Goal: Information Seeking & Learning: Learn about a topic

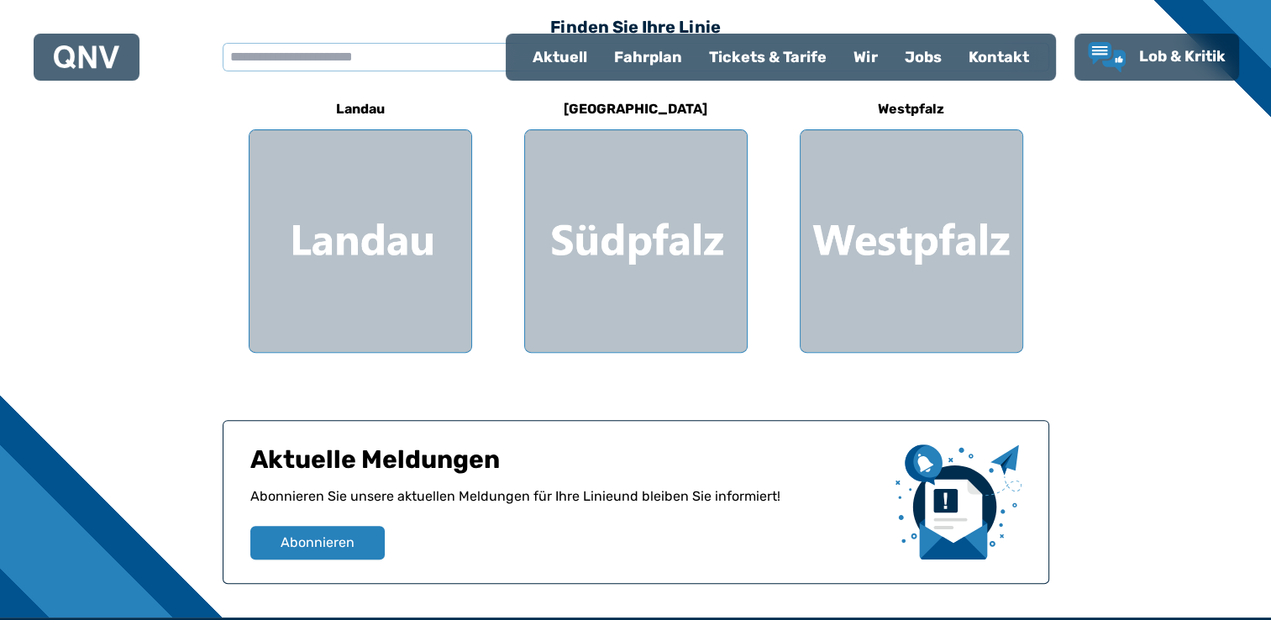
scroll to position [504, 0]
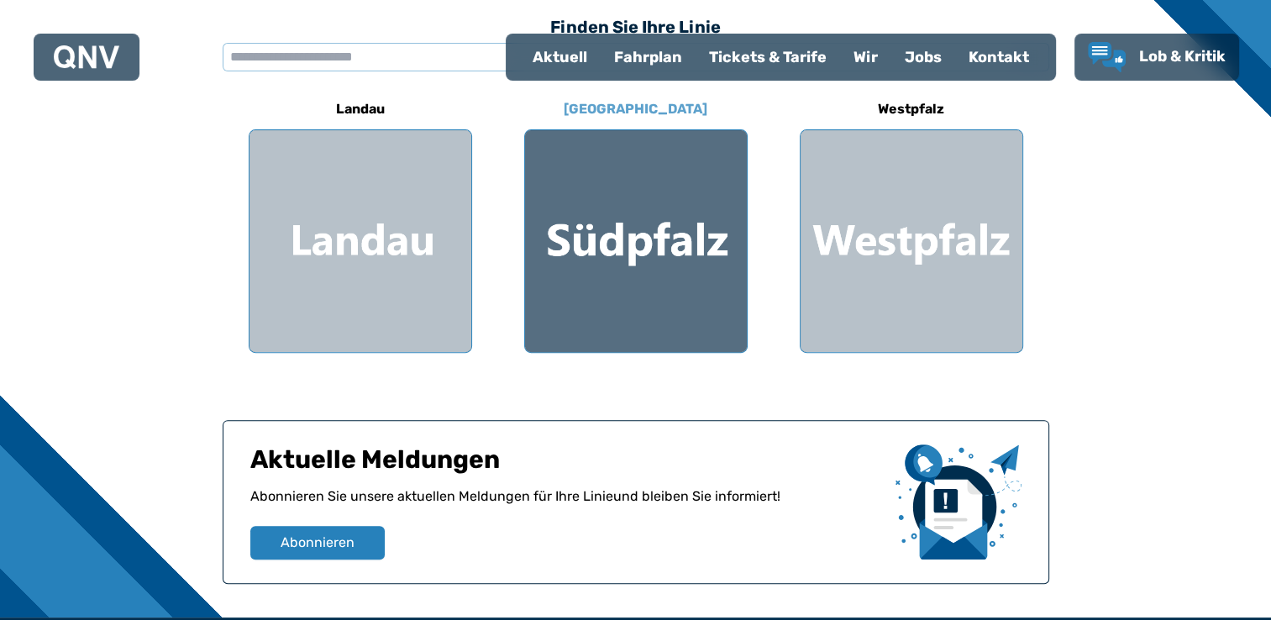
click at [678, 265] on div at bounding box center [636, 241] width 222 height 222
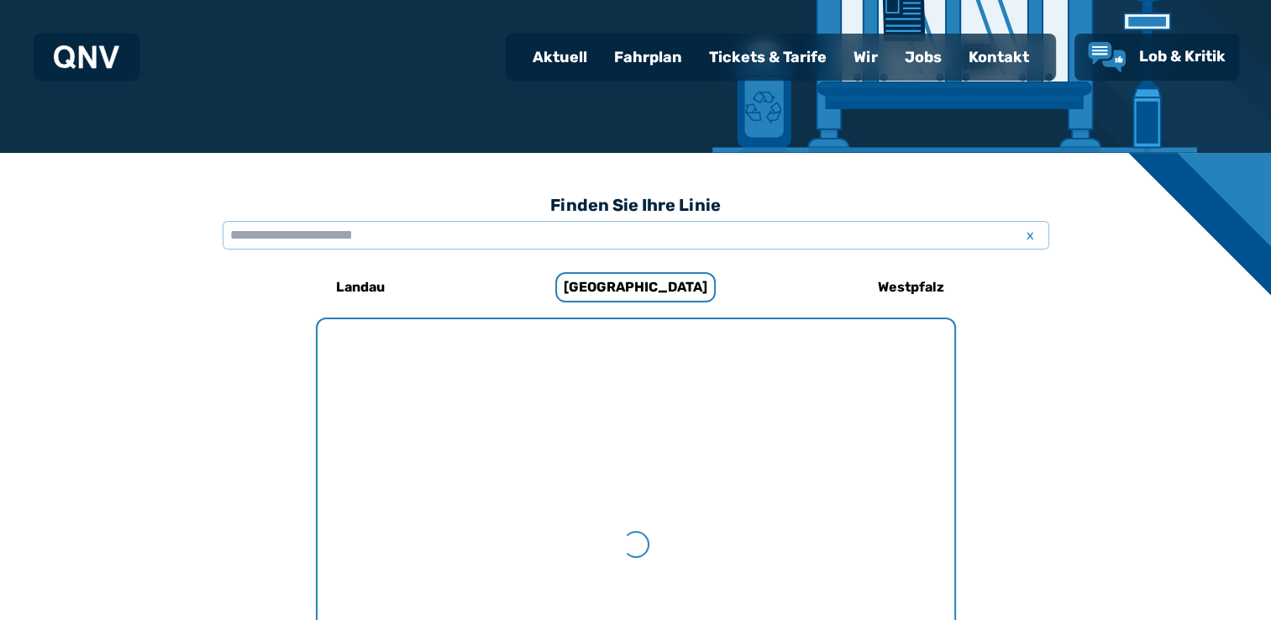
scroll to position [517, 0]
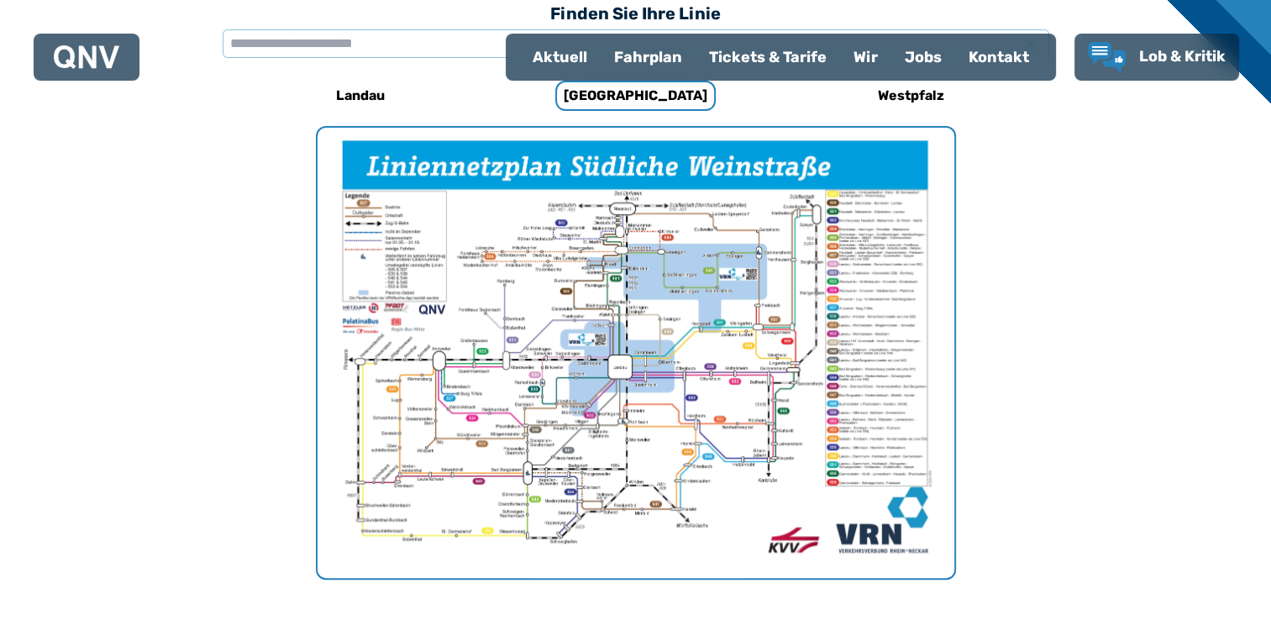
click at [514, 491] on img "1 von 1" at bounding box center [636, 353] width 637 height 450
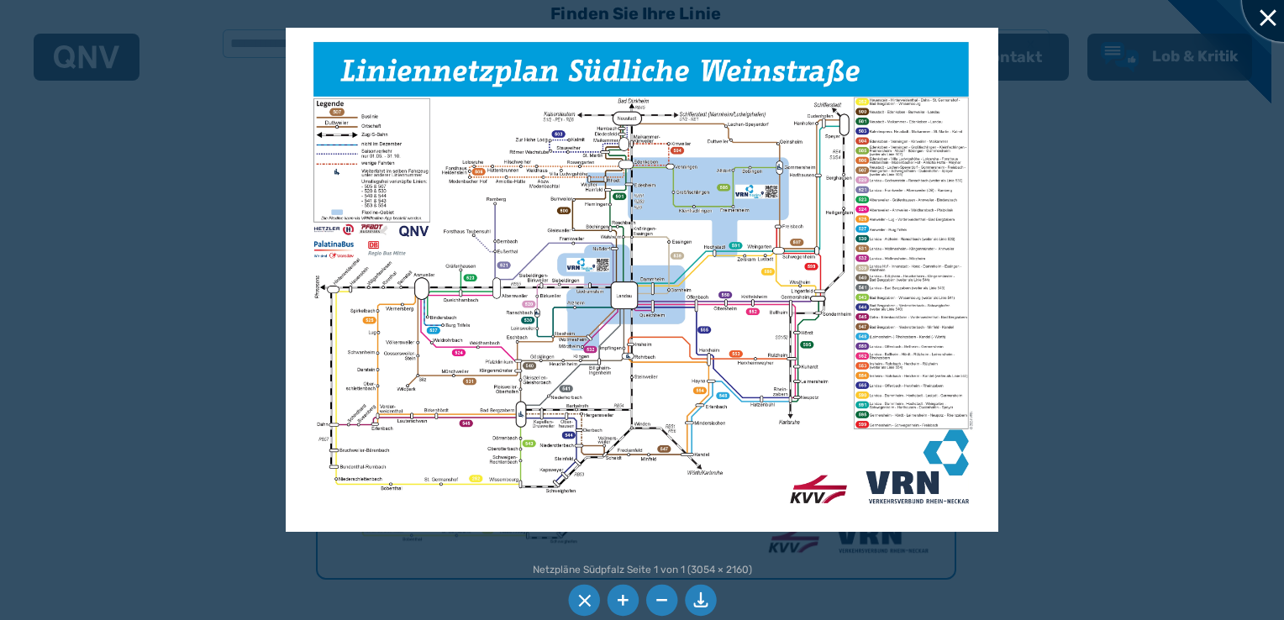
click at [1270, 21] on div at bounding box center [1284, 0] width 84 height 84
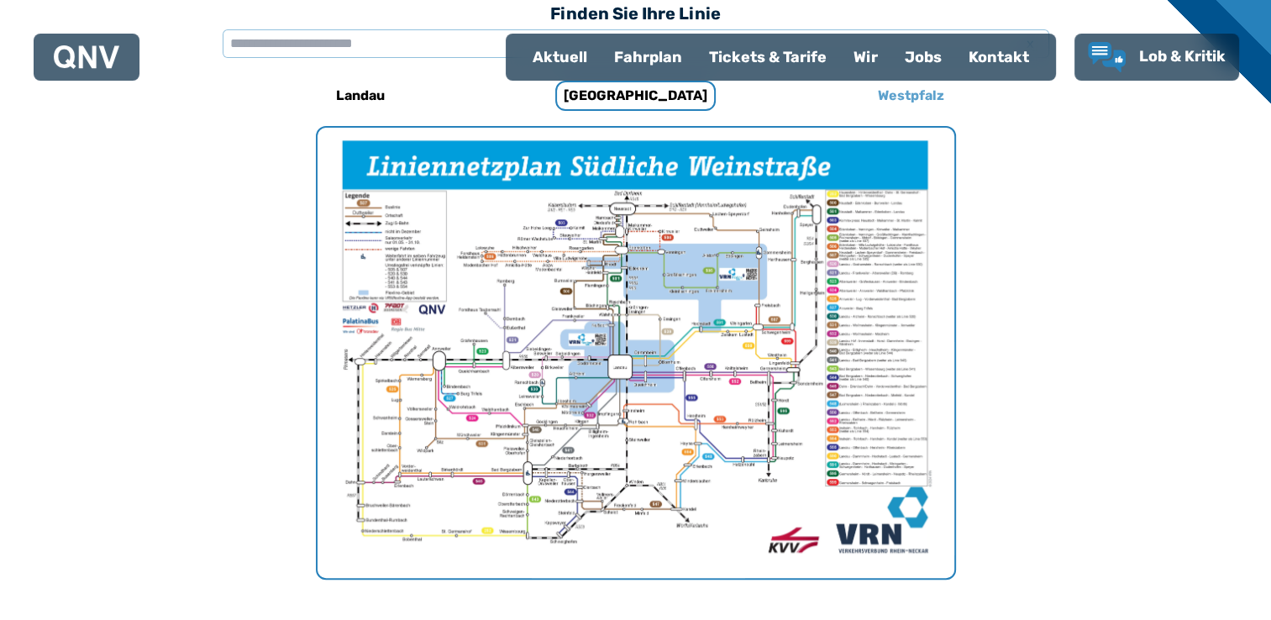
click at [917, 99] on h6 "Westpfalz" at bounding box center [911, 95] width 80 height 27
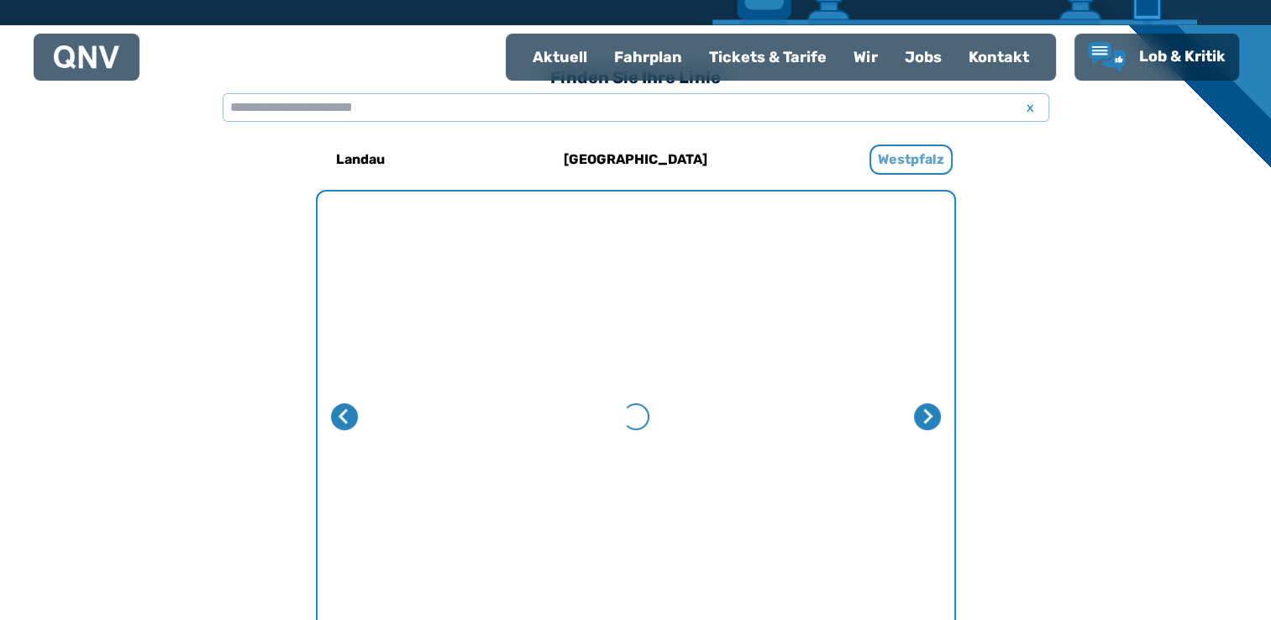
scroll to position [517, 0]
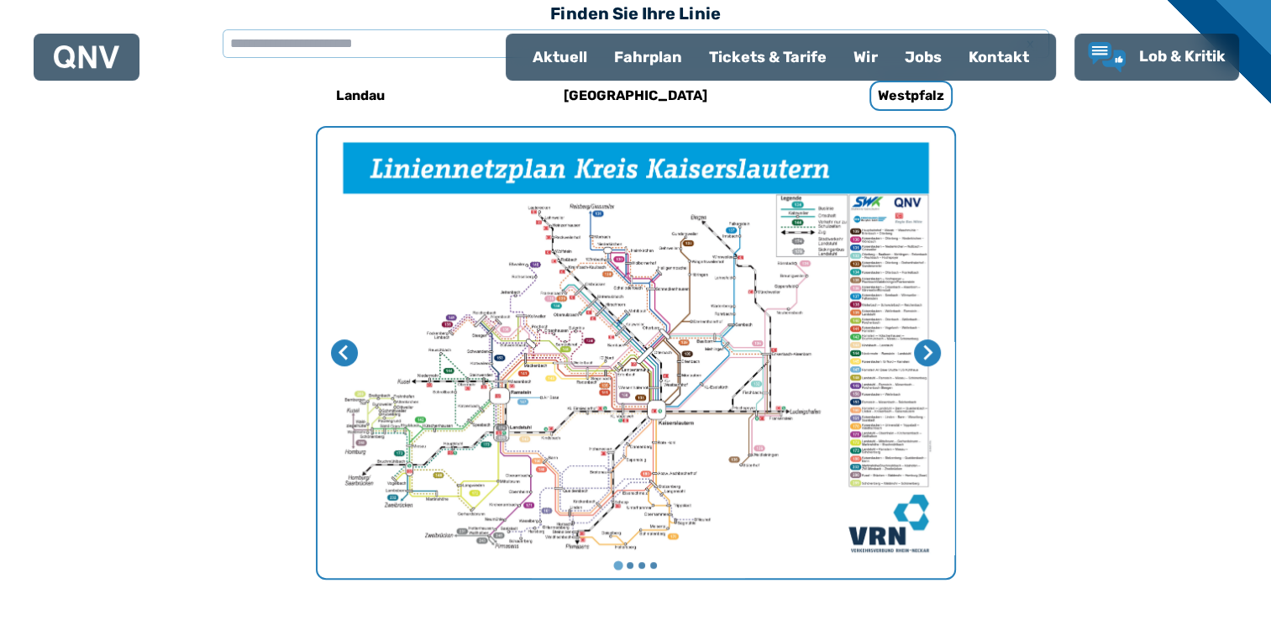
click at [578, 537] on img "1 von 4" at bounding box center [636, 353] width 637 height 450
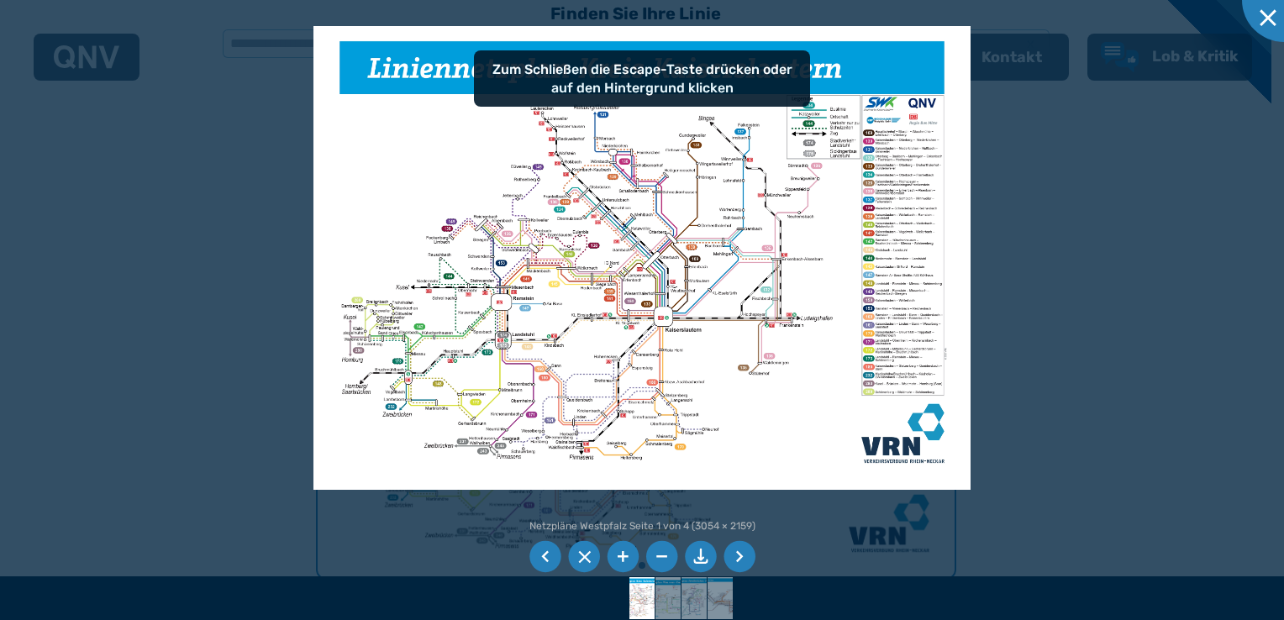
click at [621, 558] on li at bounding box center [623, 557] width 32 height 32
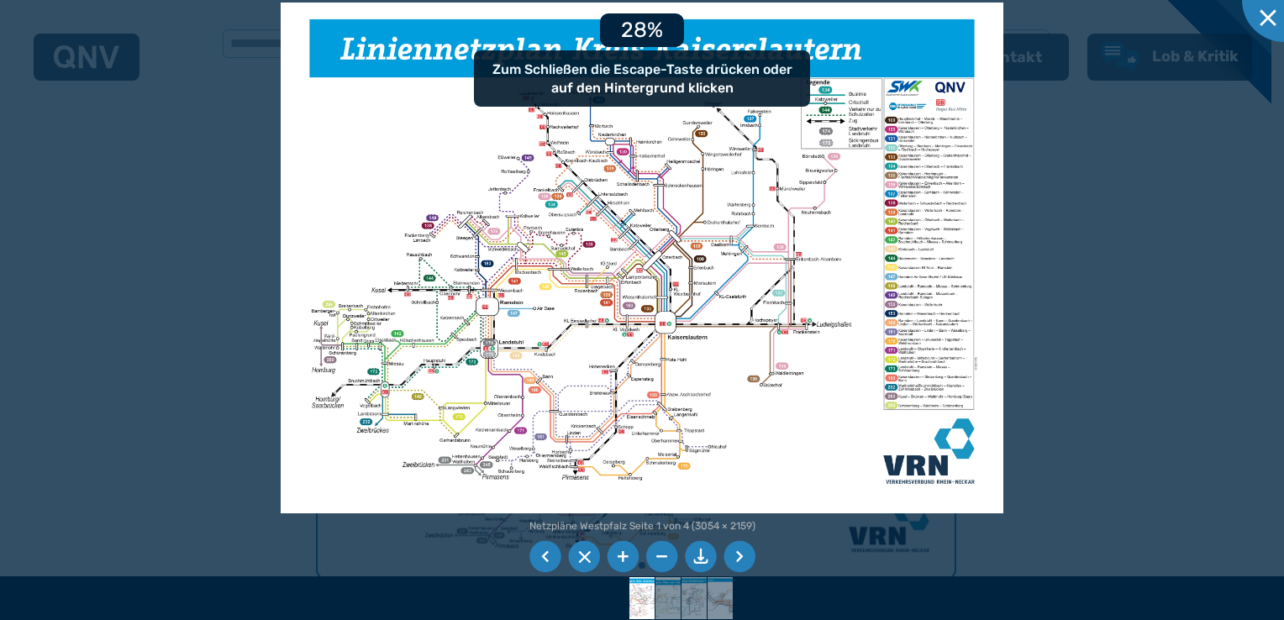
click at [621, 558] on li at bounding box center [623, 557] width 32 height 32
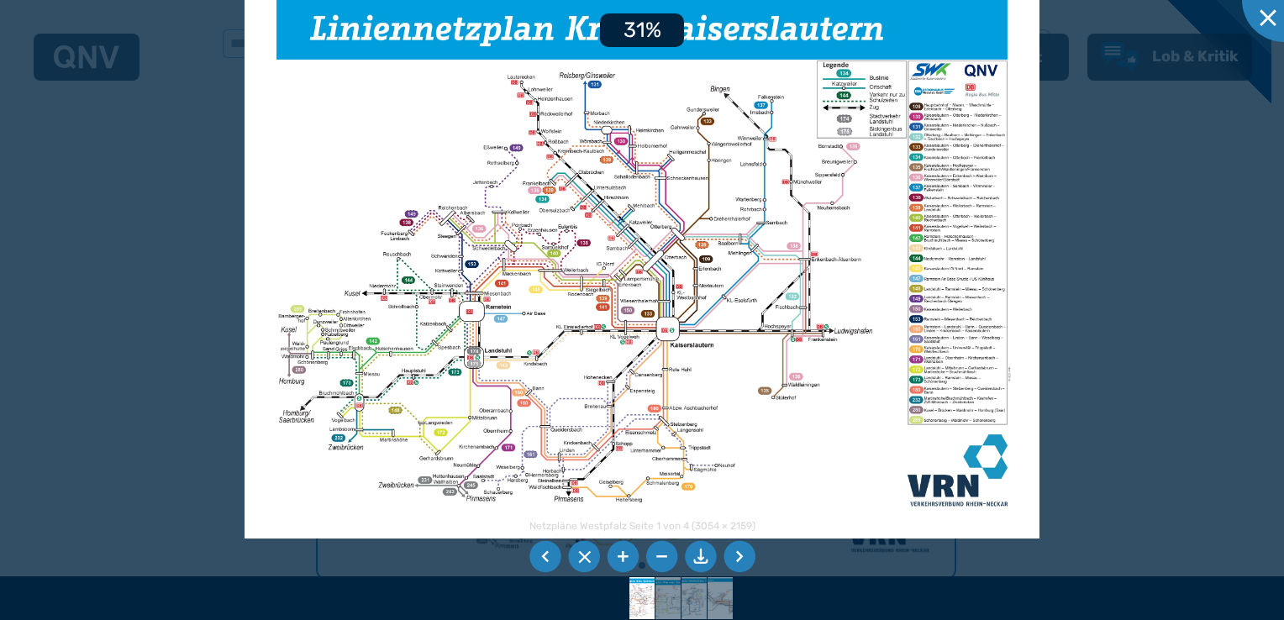
click at [621, 558] on li at bounding box center [623, 557] width 32 height 32
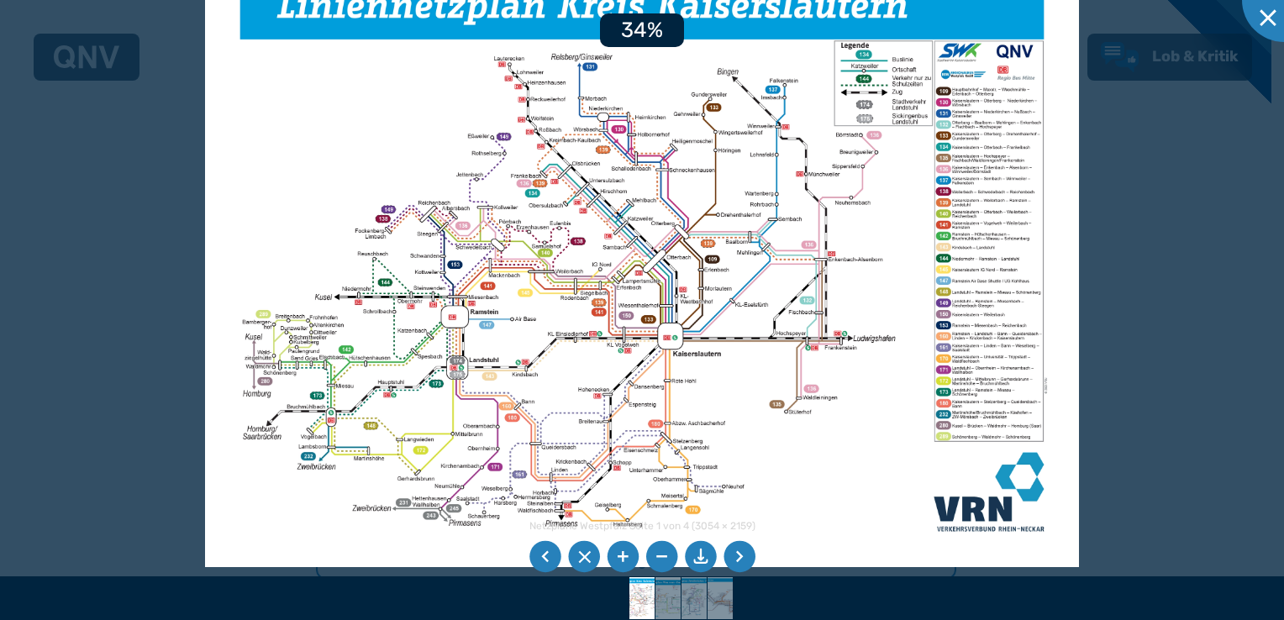
click at [621, 558] on li at bounding box center [623, 557] width 32 height 32
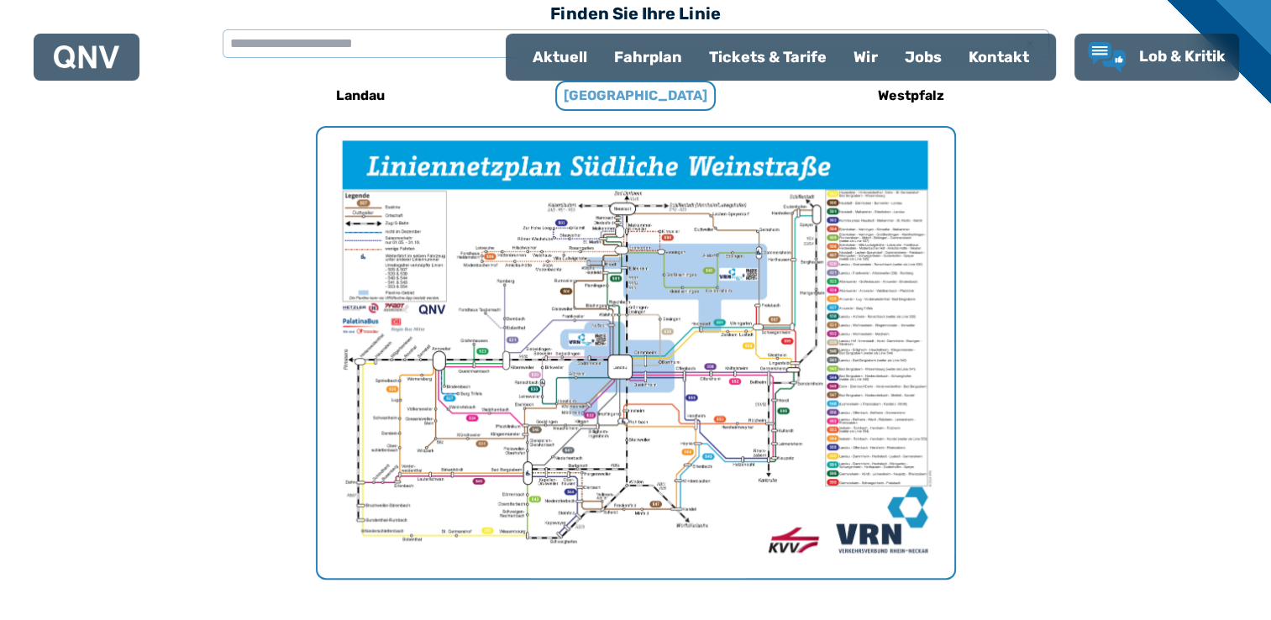
click at [626, 89] on h6 "[GEOGRAPHIC_DATA]" at bounding box center [635, 96] width 160 height 30
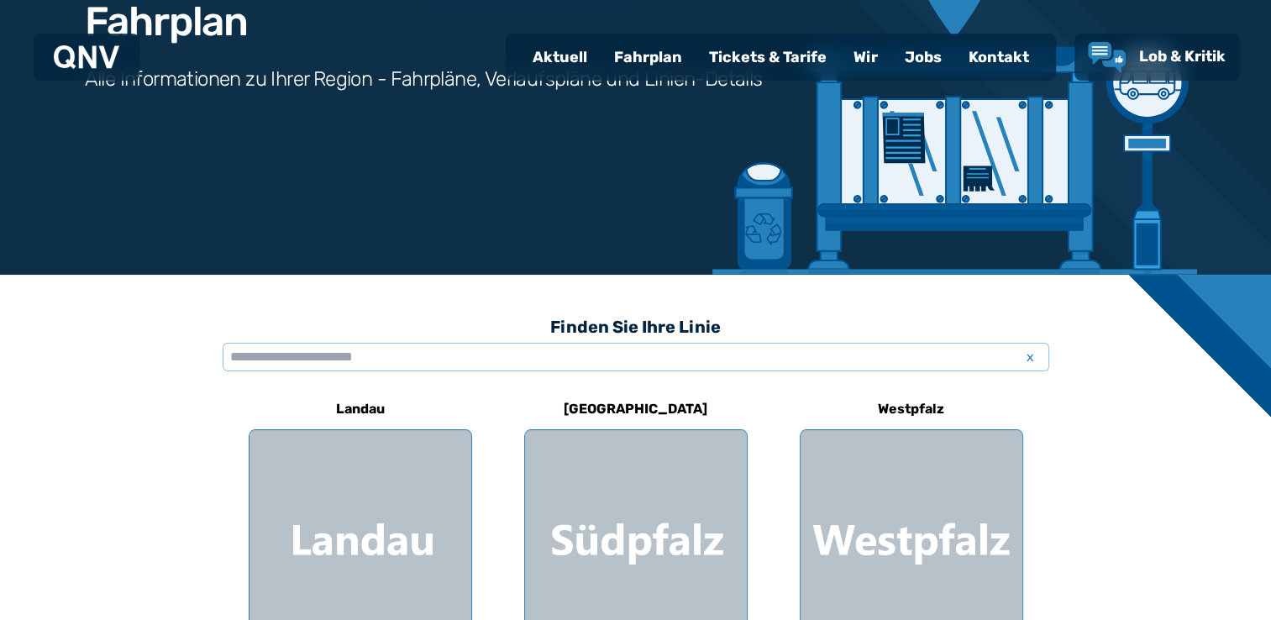
scroll to position [370, 0]
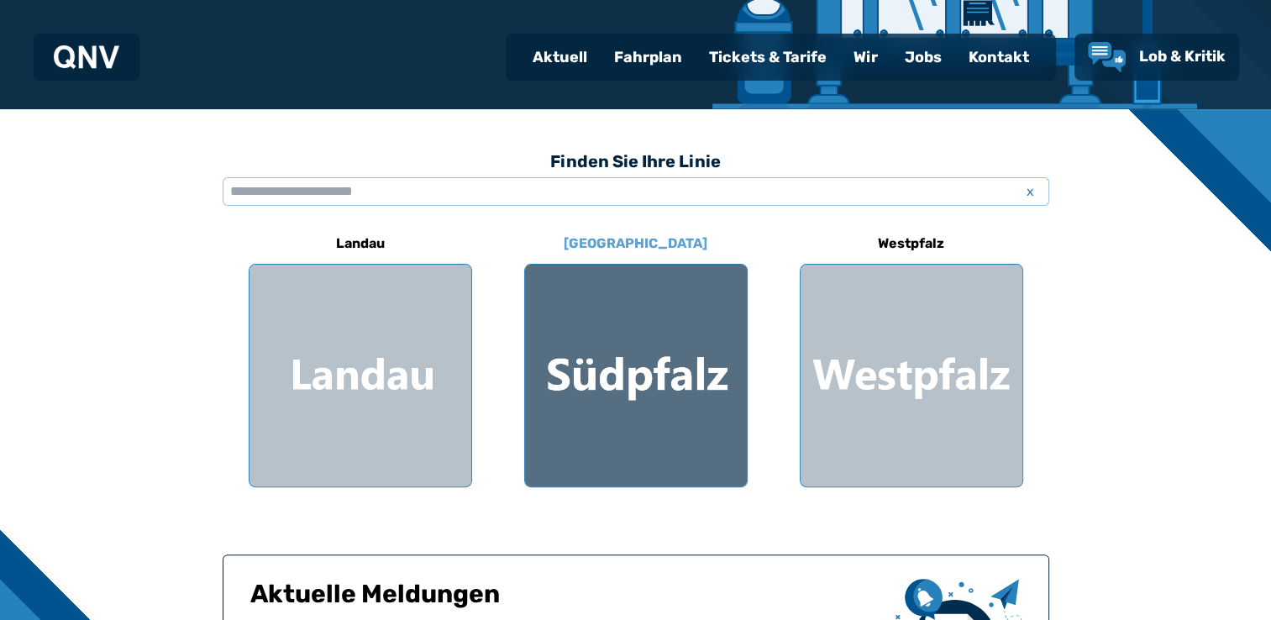
click at [636, 344] on div at bounding box center [636, 376] width 222 height 222
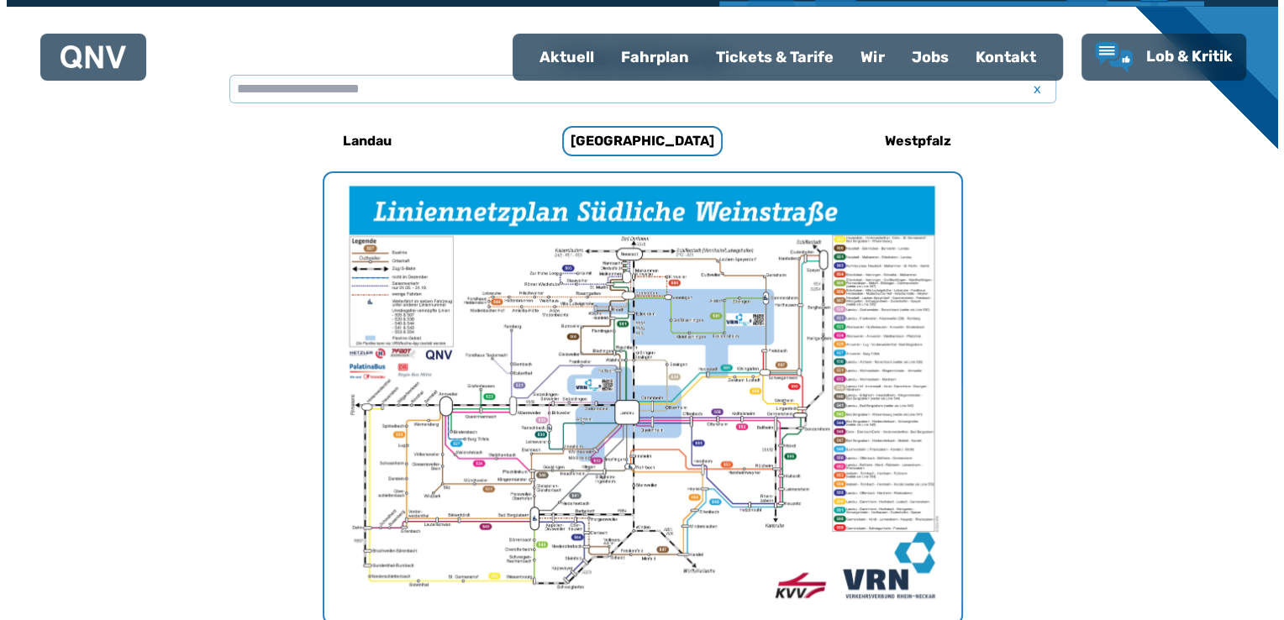
scroll to position [517, 0]
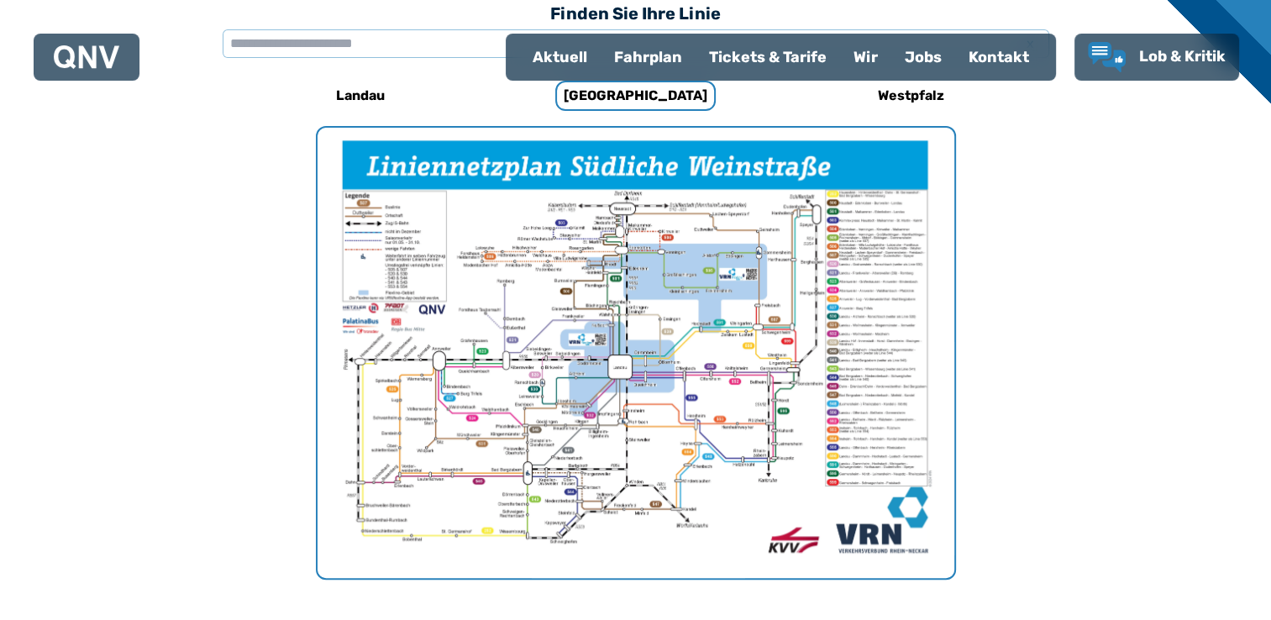
click at [706, 255] on img "1 von 1" at bounding box center [636, 353] width 637 height 450
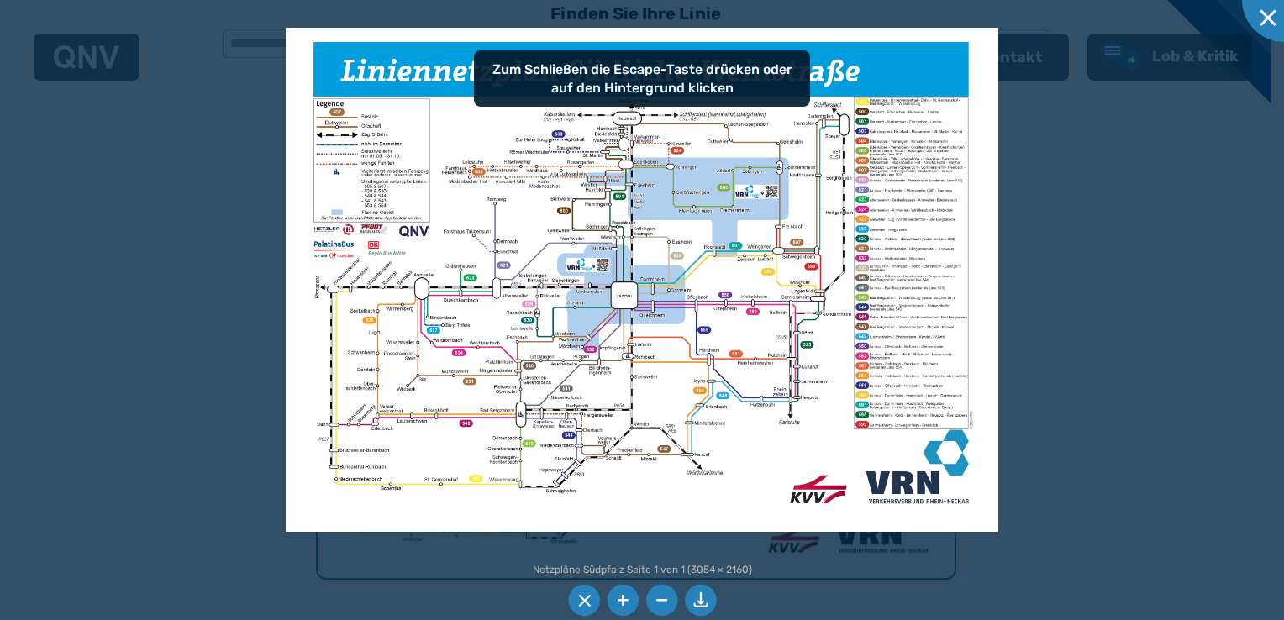
click at [618, 591] on li at bounding box center [623, 601] width 32 height 32
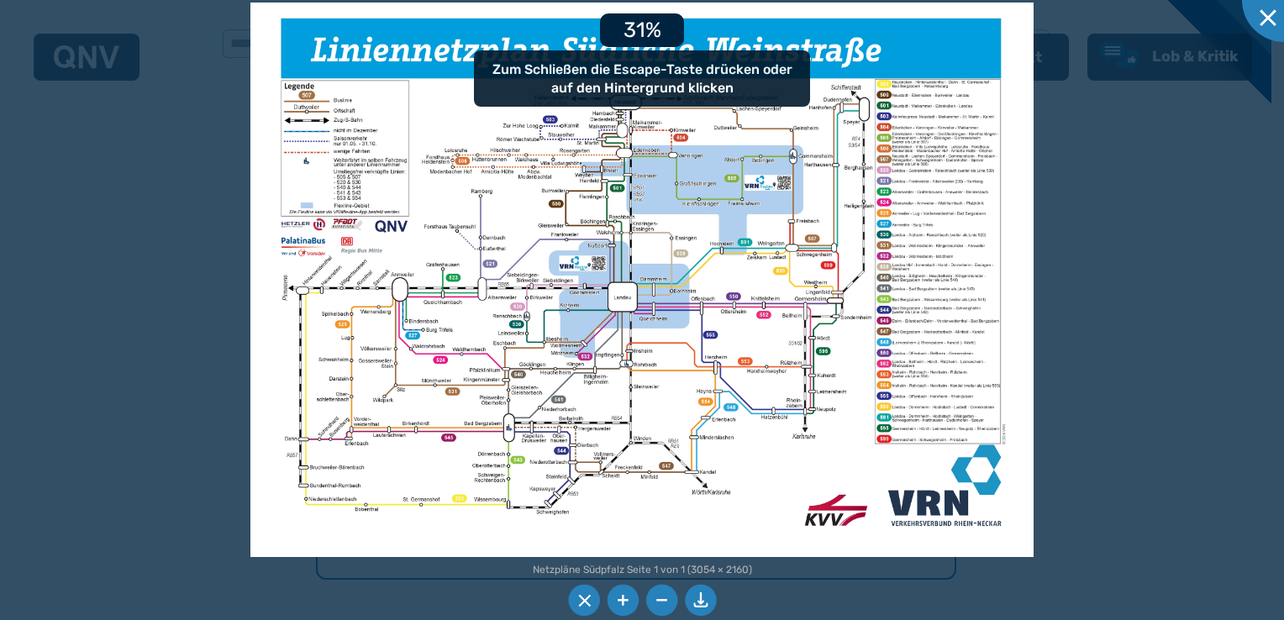
click at [618, 591] on li at bounding box center [623, 601] width 32 height 32
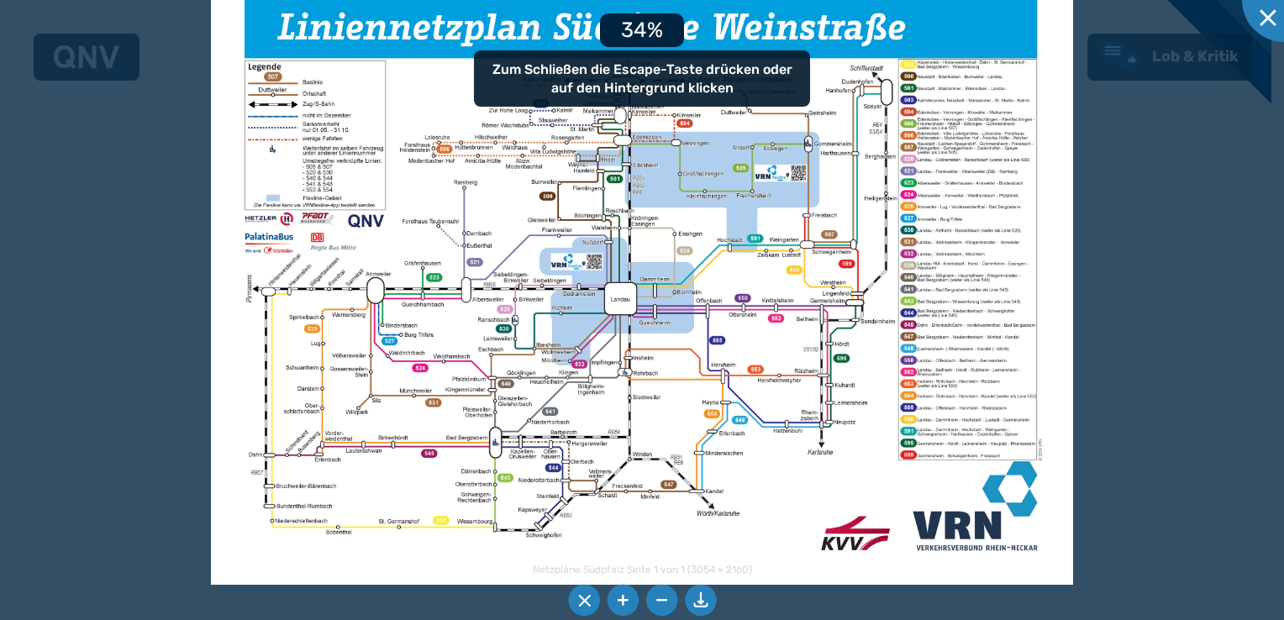
click at [618, 591] on li at bounding box center [623, 601] width 32 height 32
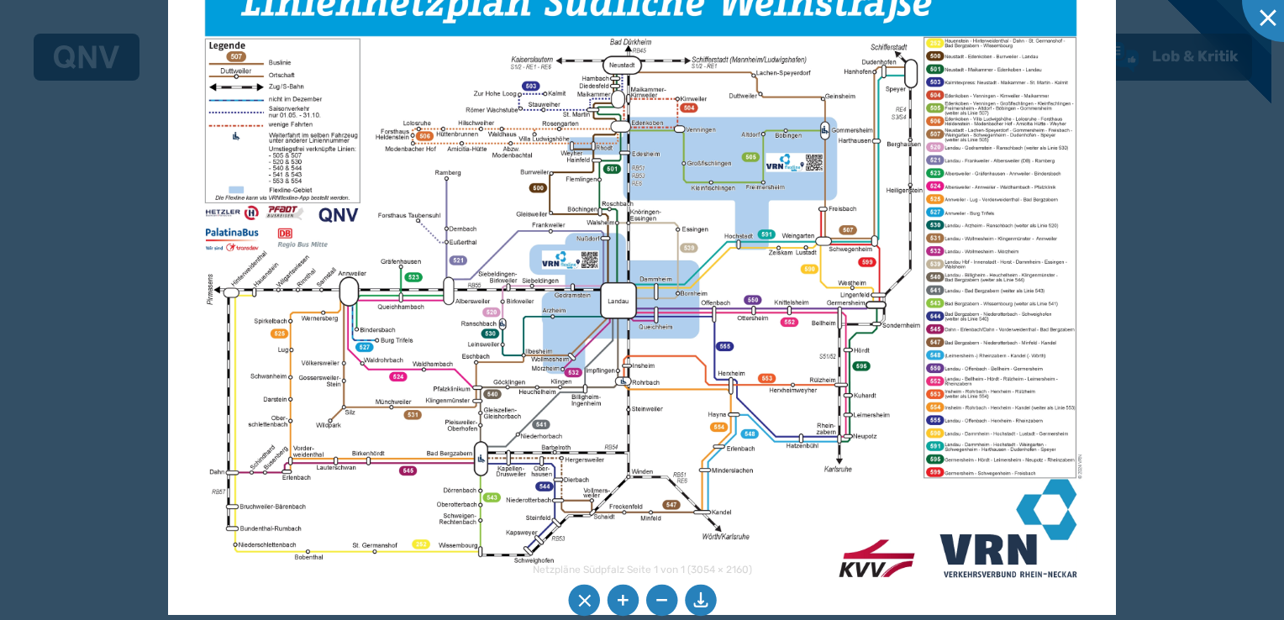
click at [624, 604] on li at bounding box center [623, 601] width 32 height 32
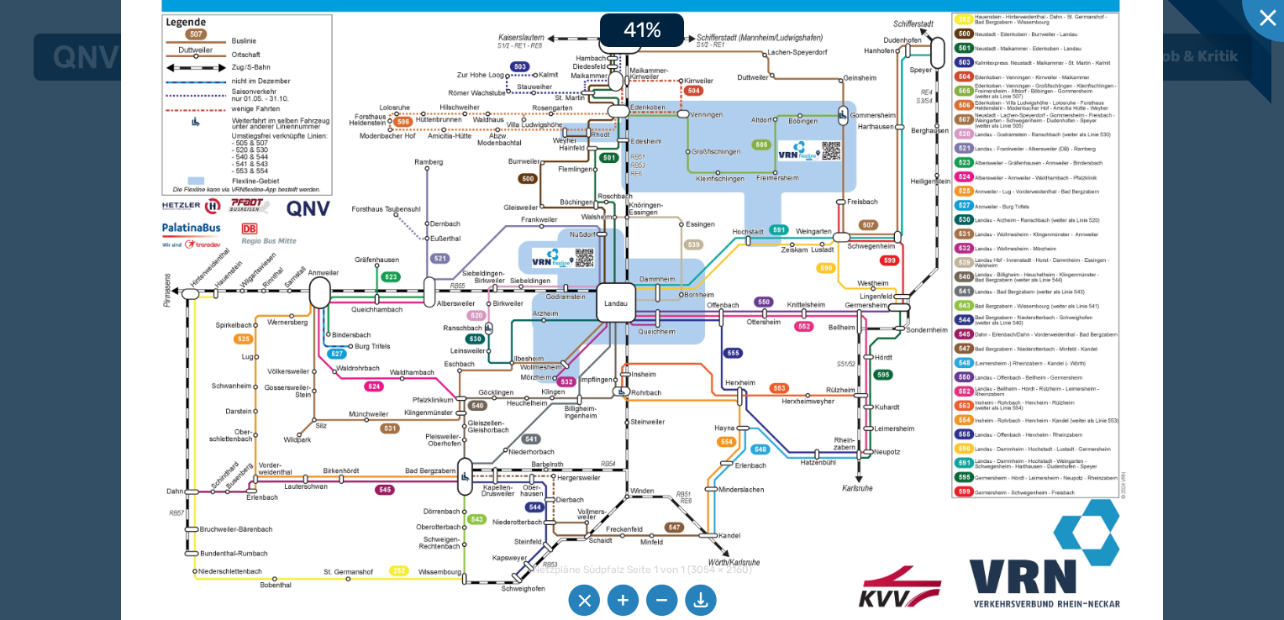
click at [624, 604] on li at bounding box center [623, 601] width 32 height 32
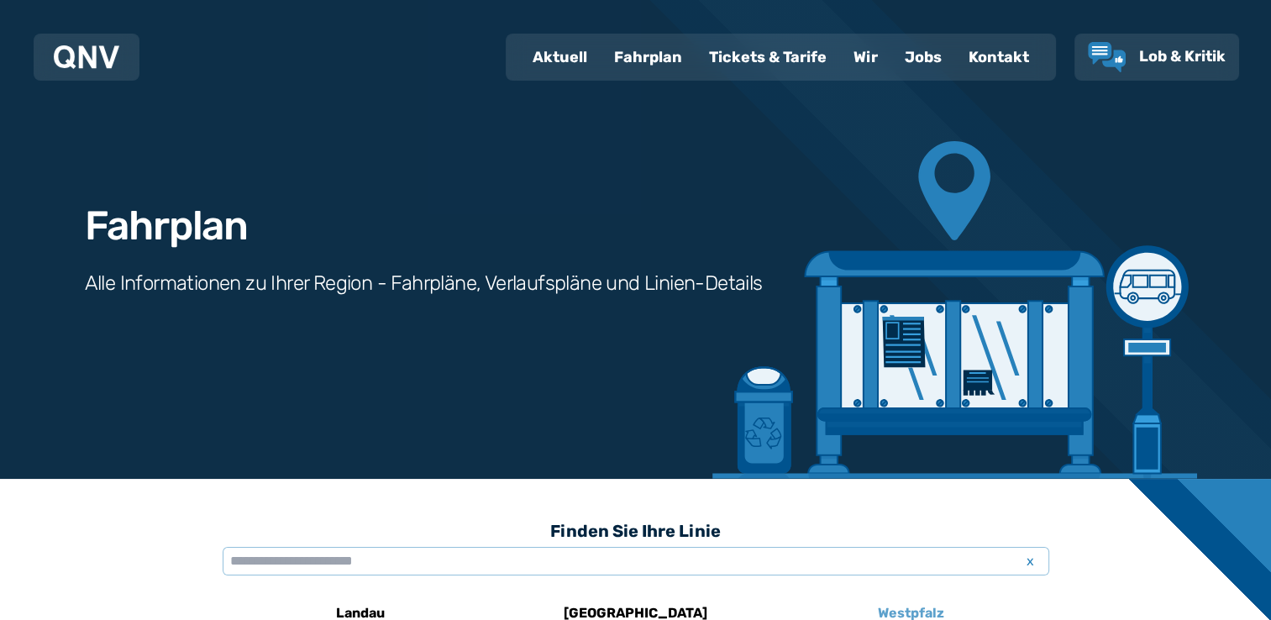
click at [907, 607] on h6 "Westpfalz" at bounding box center [911, 613] width 80 height 27
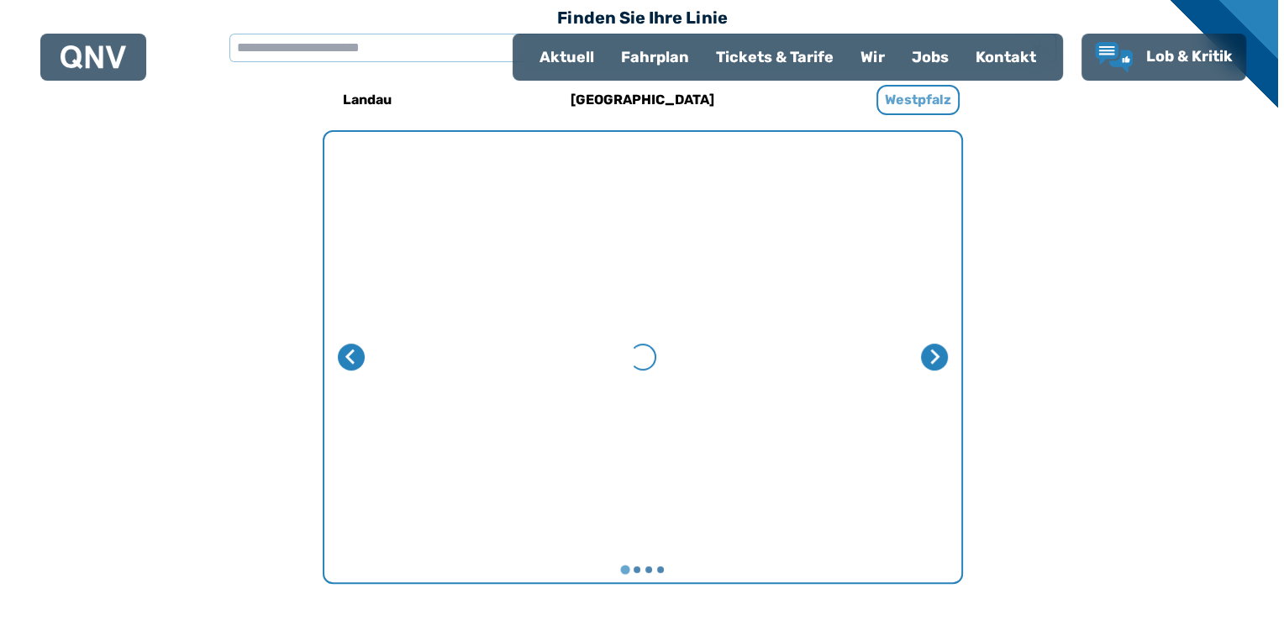
scroll to position [517, 0]
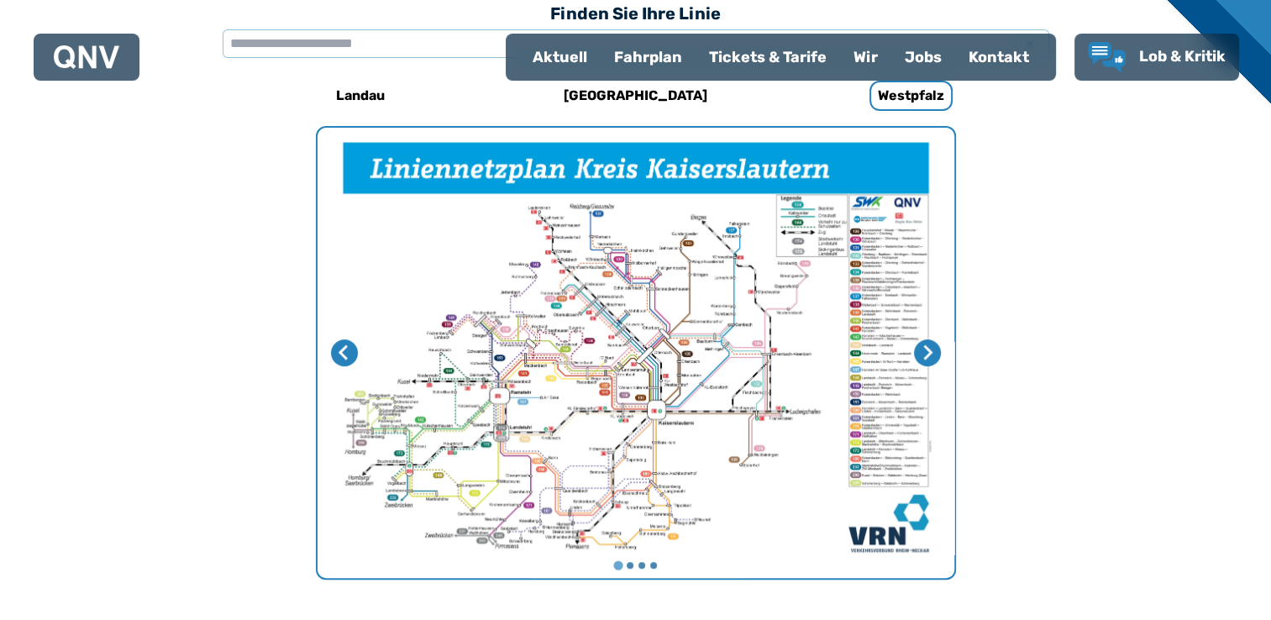
click at [744, 323] on img "1 von 4" at bounding box center [636, 353] width 637 height 450
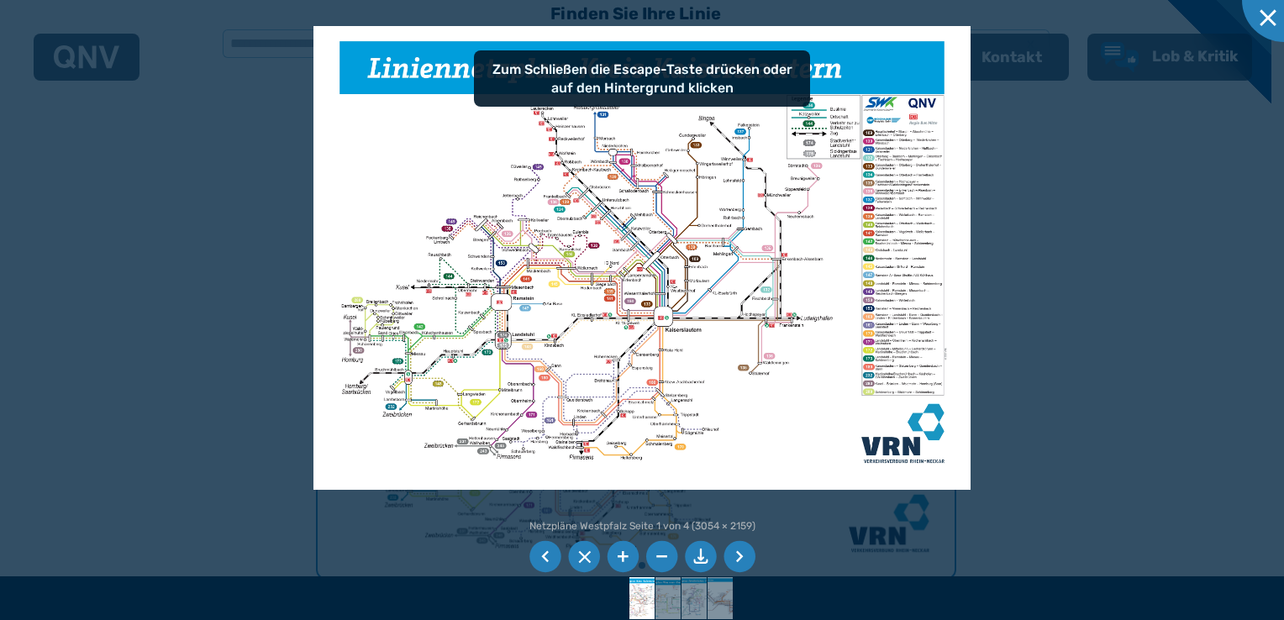
click at [615, 559] on li at bounding box center [623, 557] width 32 height 32
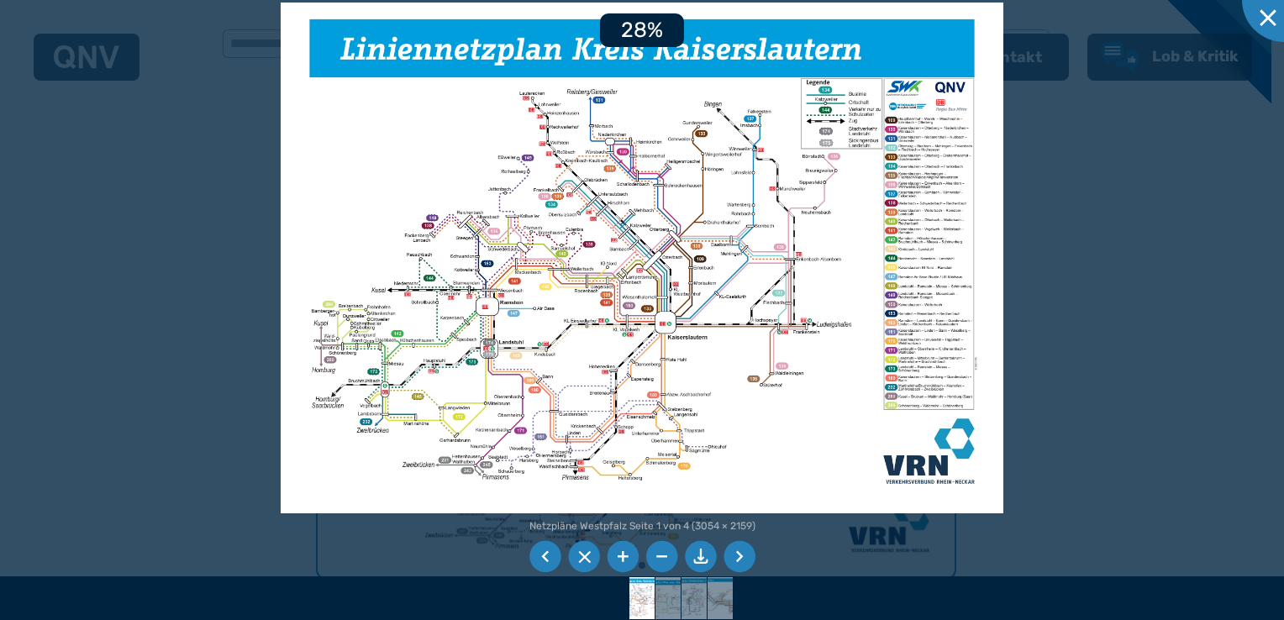
click at [615, 559] on li at bounding box center [623, 557] width 32 height 32
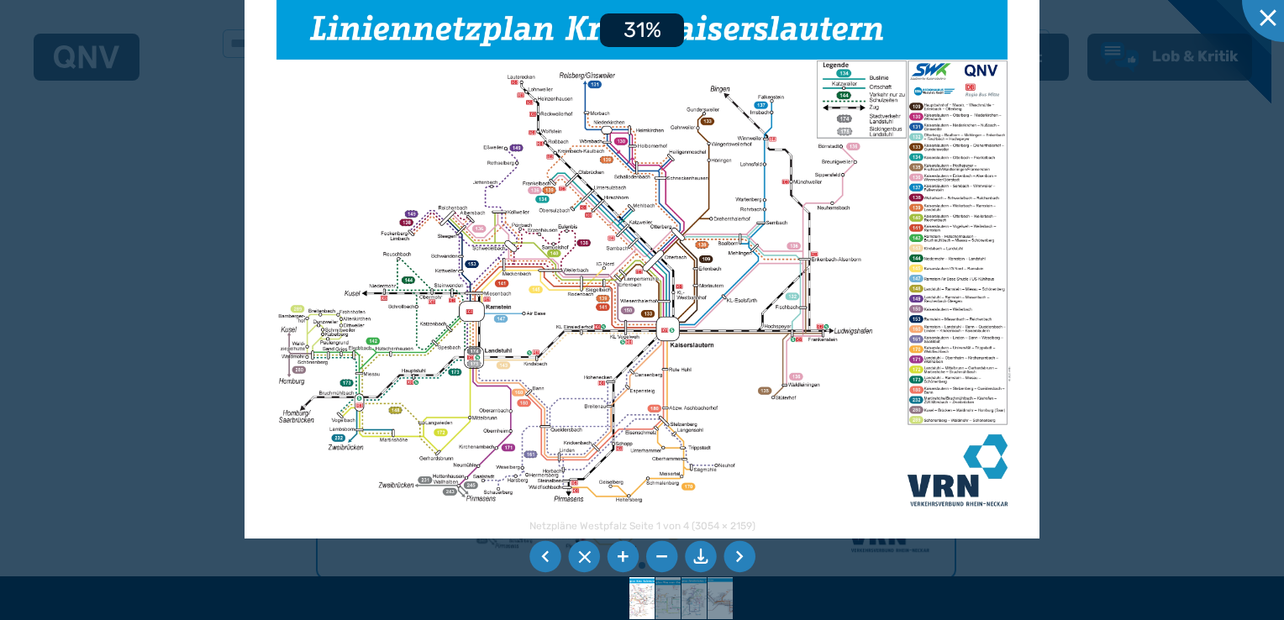
click at [615, 559] on li at bounding box center [623, 557] width 32 height 32
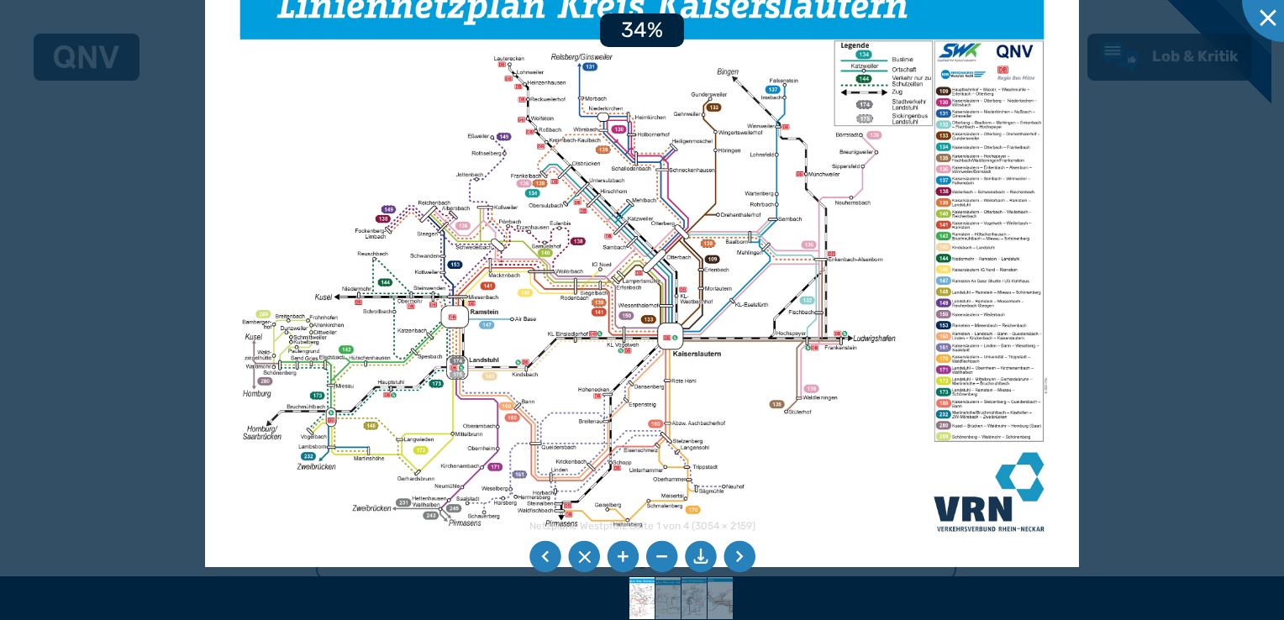
click at [615, 559] on li at bounding box center [623, 557] width 32 height 32
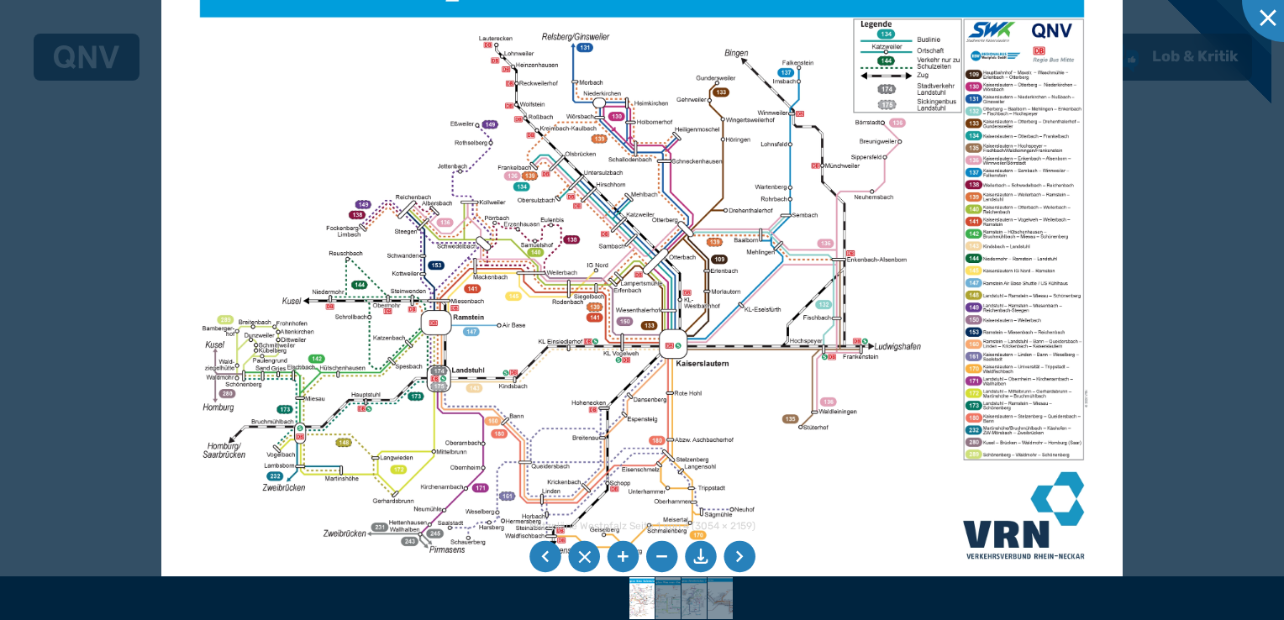
click at [615, 559] on li at bounding box center [623, 557] width 32 height 32
